Goal: Task Accomplishment & Management: Complete application form

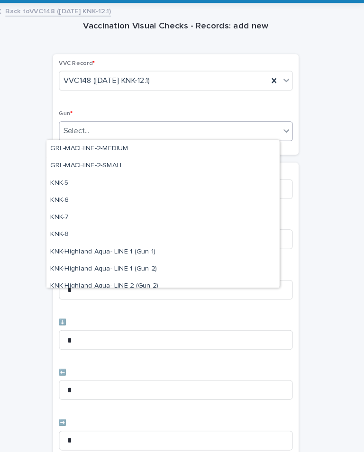
scroll to position [199, 0]
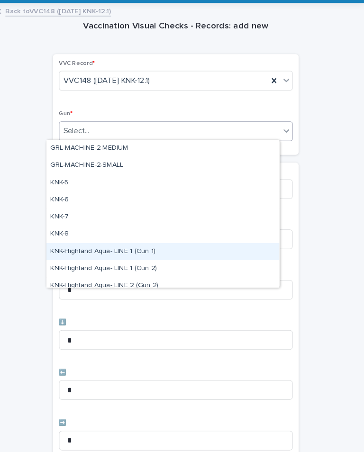
click at [144, 250] on div "KNK-Highland Aqua- LINE 1 (Gun 1)" at bounding box center [169, 258] width 224 height 17
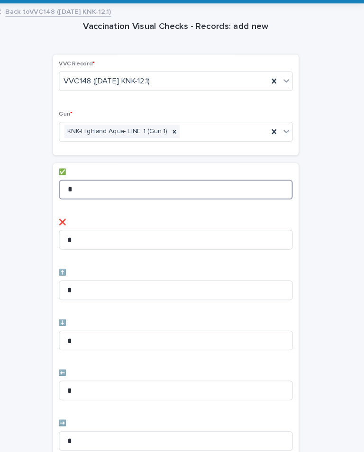
click at [245, 189] on input "*" at bounding box center [181, 198] width 225 height 19
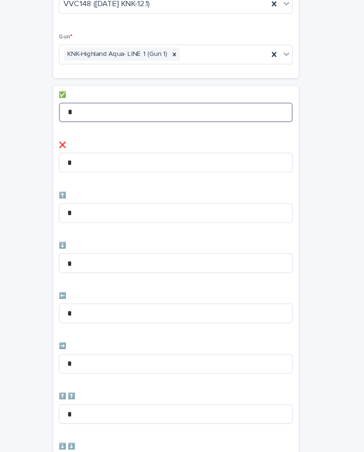
scroll to position [122, 0]
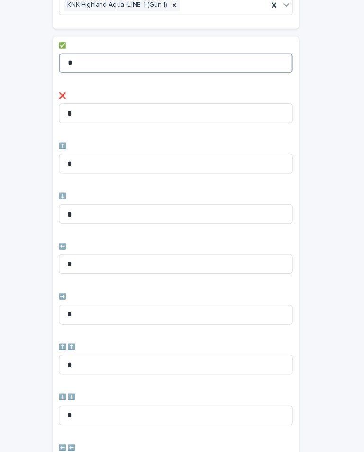
type input "*"
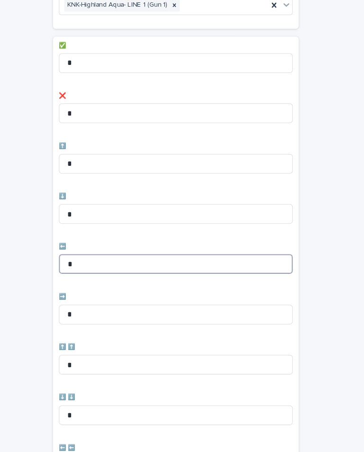
click at [199, 261] on input "*" at bounding box center [181, 270] width 225 height 19
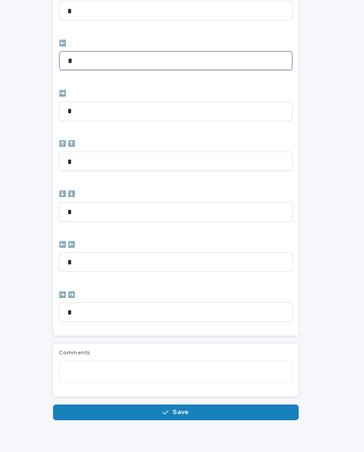
scroll to position [316, 0]
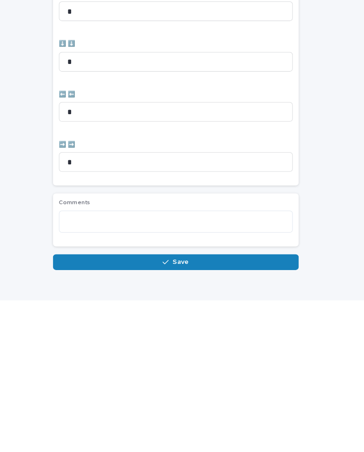
type input "*"
click at [250, 407] on button "Save" at bounding box center [181, 414] width 237 height 15
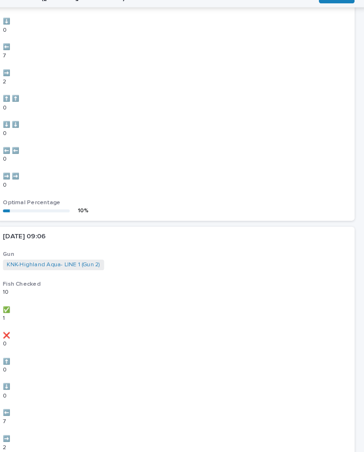
scroll to position [0, 0]
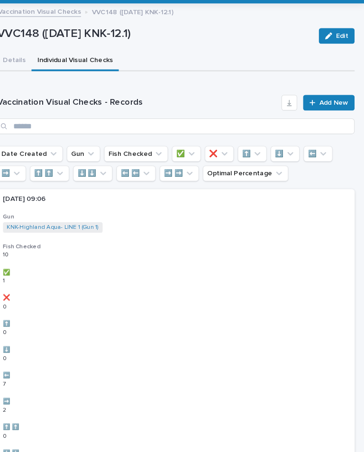
click at [325, 107] on link "Add New" at bounding box center [329, 114] width 50 height 15
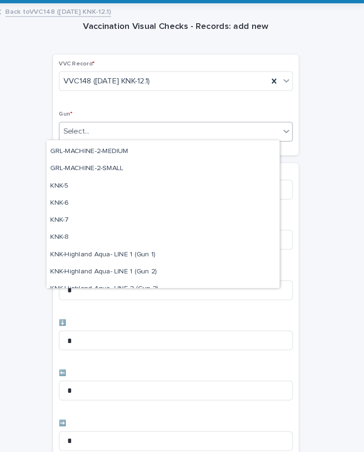
scroll to position [204, 0]
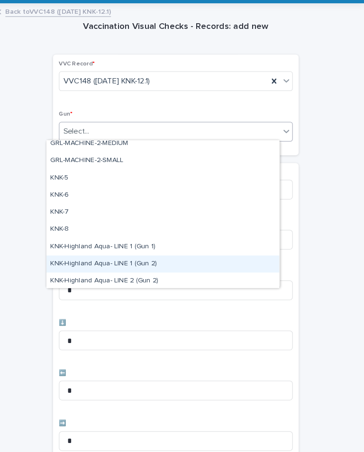
click at [161, 262] on div "KNK-Highland Aqua- LINE 1 (Gun 2)" at bounding box center [169, 270] width 224 height 17
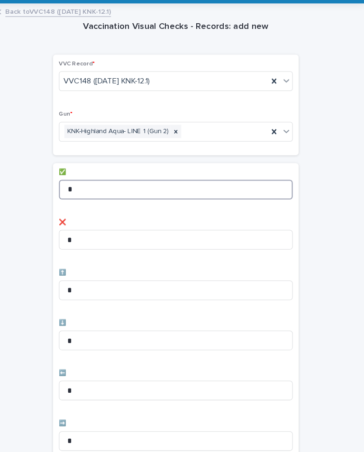
click at [255, 189] on input "*" at bounding box center [181, 198] width 225 height 19
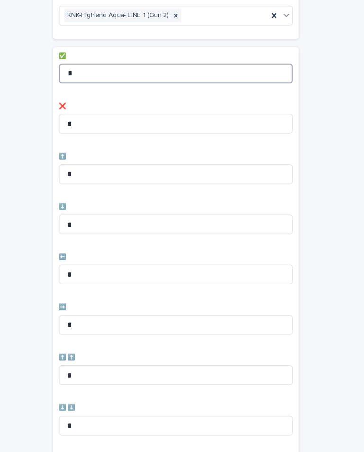
scroll to position [126, 0]
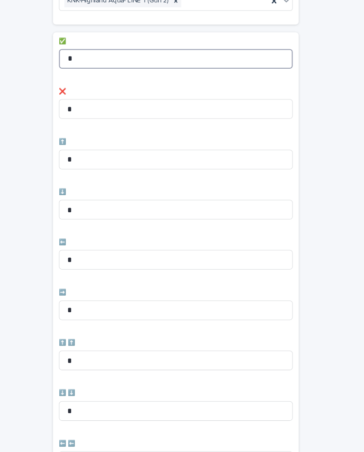
type input "*"
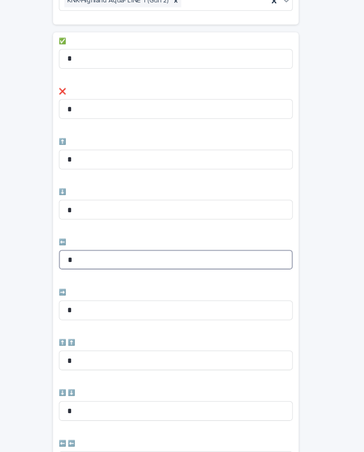
click at [235, 257] on input "*" at bounding box center [181, 266] width 225 height 19
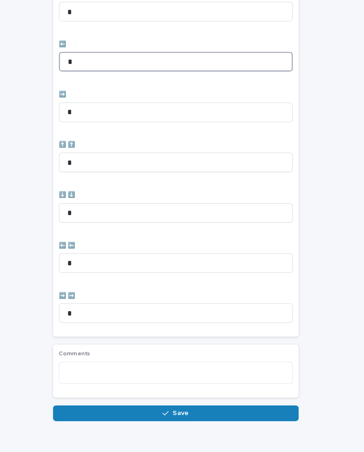
scroll to position [316, 0]
type input "*"
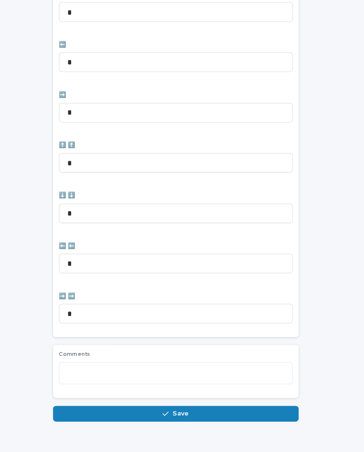
click at [313, 246] on div "Vaccination Visual Checks - Records: add new Loading... Saving… Loading... Savi…" at bounding box center [181, 65] width 345 height 714
click at [211, 407] on button "Save" at bounding box center [181, 414] width 237 height 15
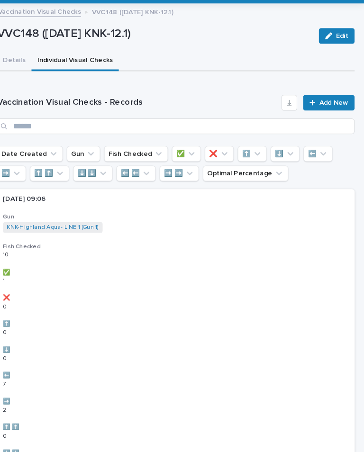
click at [325, 111] on span "Add New" at bounding box center [334, 114] width 28 height 7
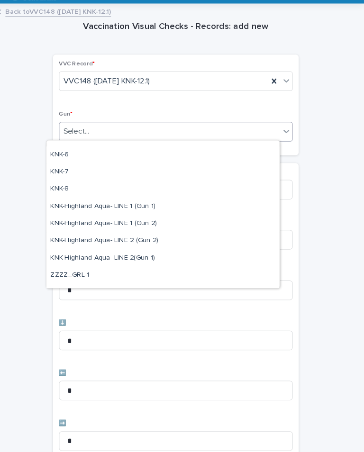
scroll to position [276, 0]
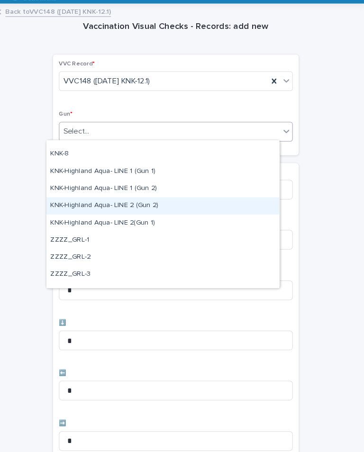
click at [175, 206] on div "KNK-Highland Aqua- LINE 2 (Gun 2)" at bounding box center [169, 214] width 224 height 17
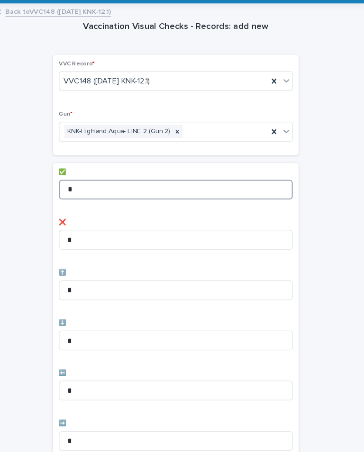
click at [242, 189] on input "*" at bounding box center [181, 198] width 225 height 19
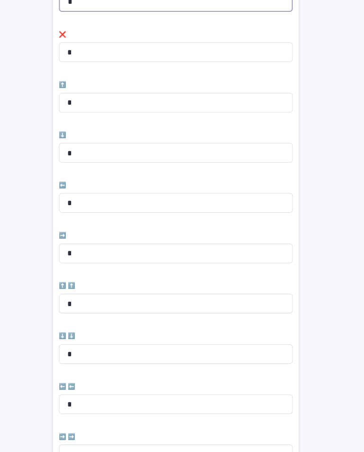
scroll to position [180, 0]
type input "*"
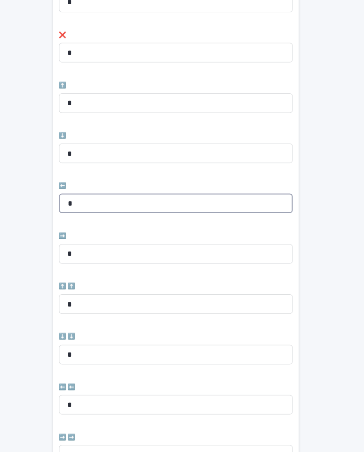
click at [181, 202] on input "*" at bounding box center [181, 211] width 225 height 19
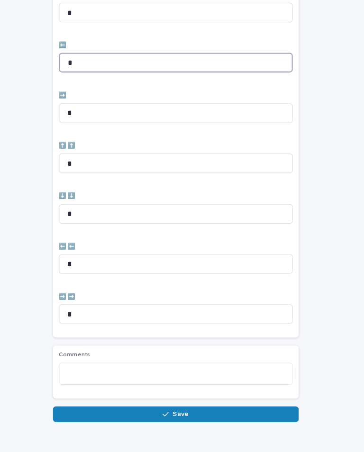
scroll to position [316, 0]
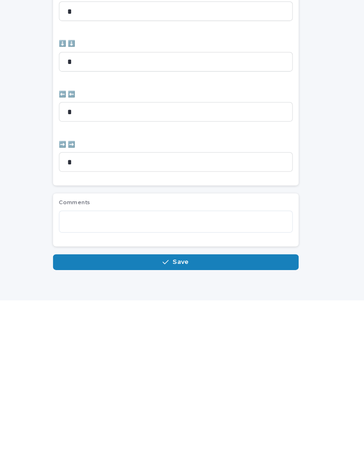
type input "*"
click at [248, 407] on button "Save" at bounding box center [181, 414] width 237 height 15
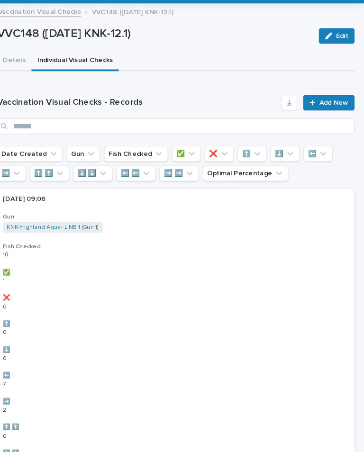
click at [323, 111] on span "Add New" at bounding box center [334, 114] width 28 height 7
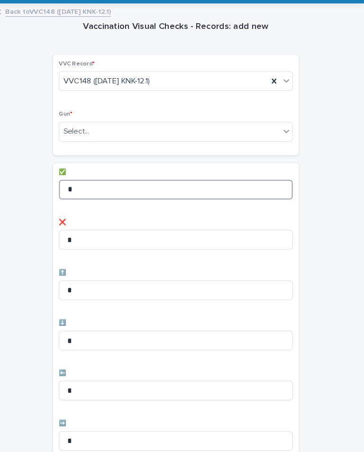
click at [181, 189] on input "*" at bounding box center [181, 198] width 225 height 19
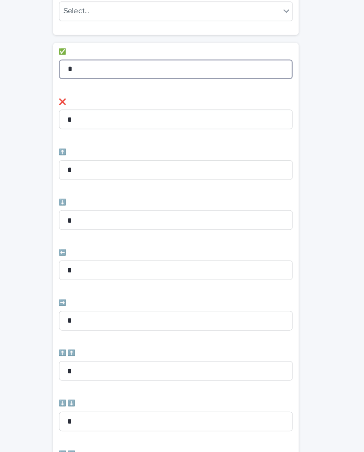
scroll to position [126, 0]
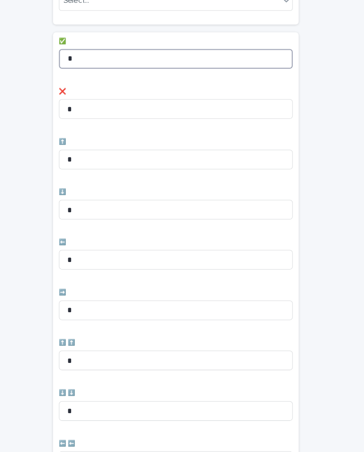
type input "*"
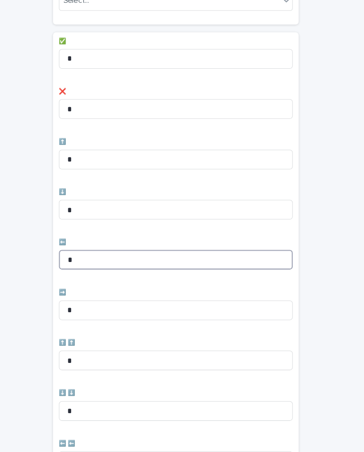
click at [169, 257] on input "*" at bounding box center [181, 266] width 225 height 19
type input "*"
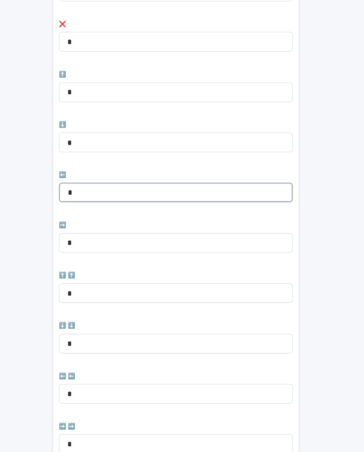
scroll to position [190, 0]
click at [253, 193] on input "*" at bounding box center [181, 202] width 225 height 19
type input "*"
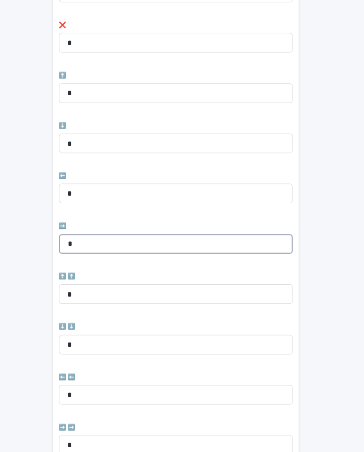
click at [219, 241] on input "*" at bounding box center [181, 250] width 225 height 19
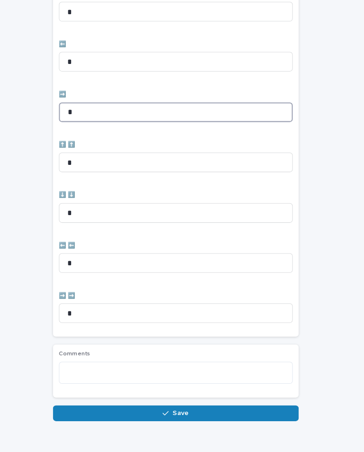
scroll to position [316, 0]
type input "*"
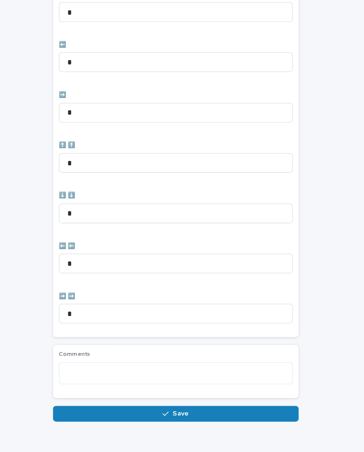
click at [312, 256] on div "Vaccination Visual Checks - Records: add new Loading... Saving… Loading... Savi…" at bounding box center [181, 65] width 345 height 714
click at [200, 407] on button "Save" at bounding box center [181, 414] width 237 height 15
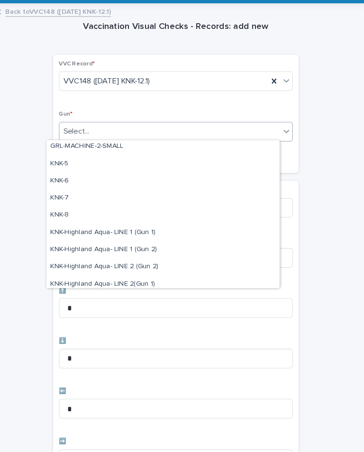
scroll to position [226, 0]
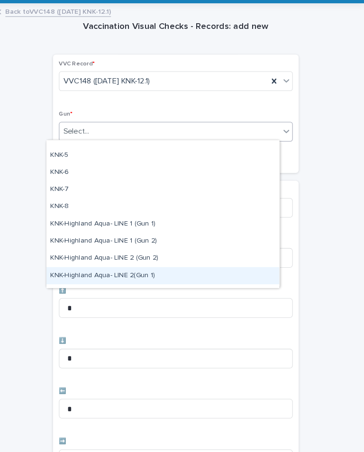
click at [206, 273] on div "KNK-Highland Aqua- LINE 2(Gun 1)" at bounding box center [169, 281] width 224 height 17
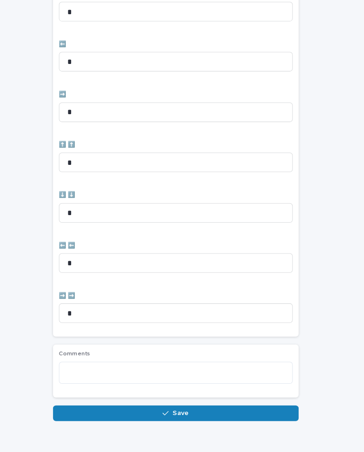
scroll to position [316, 0]
click at [222, 407] on button "Save" at bounding box center [181, 414] width 237 height 15
